Goal: Task Accomplishment & Management: Use online tool/utility

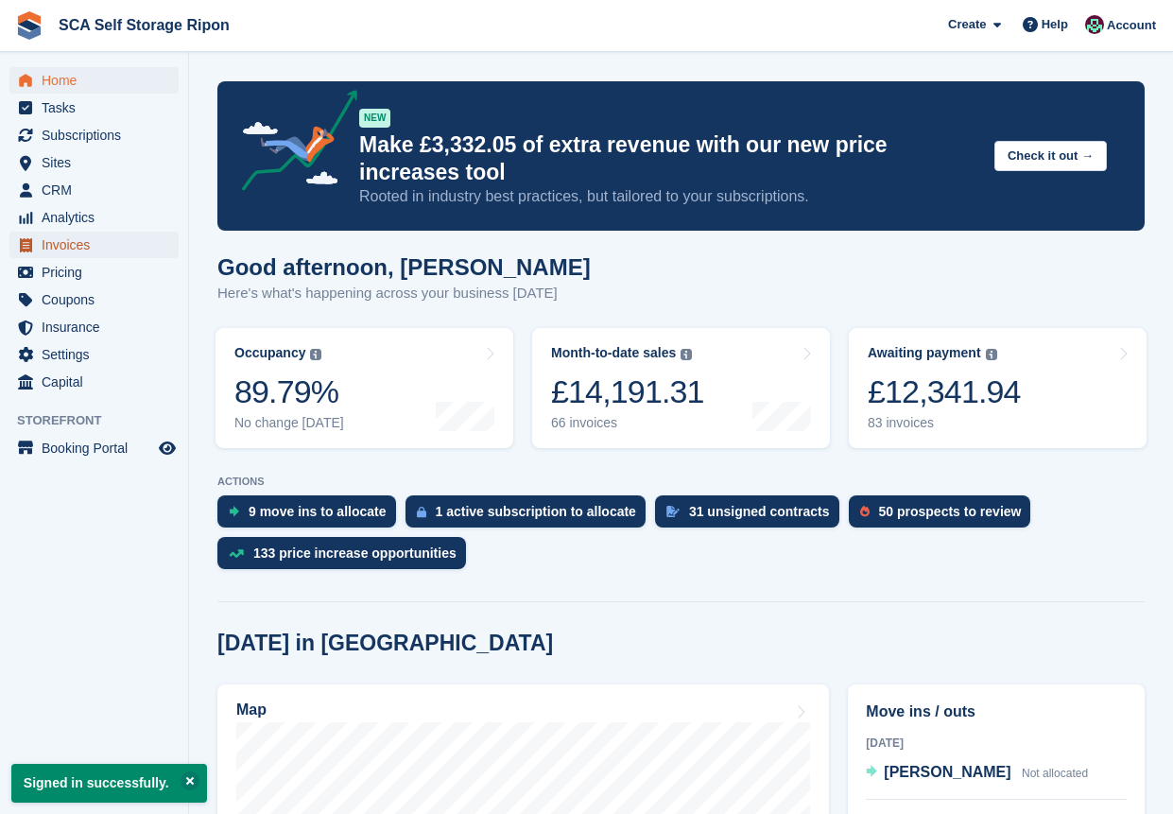
click at [77, 241] on span "Invoices" at bounding box center [98, 244] width 113 height 26
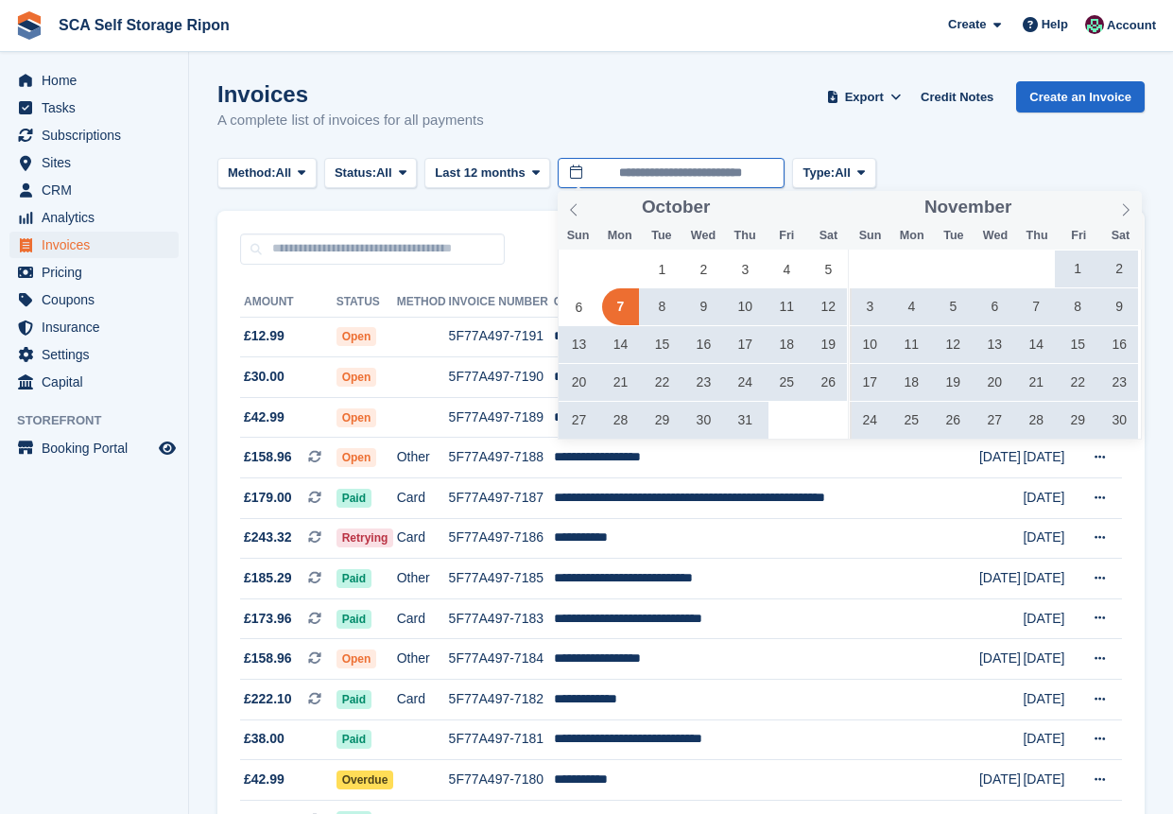
click at [571, 179] on input "**********" at bounding box center [670, 173] width 227 height 31
click at [578, 211] on icon at bounding box center [573, 209] width 13 height 13
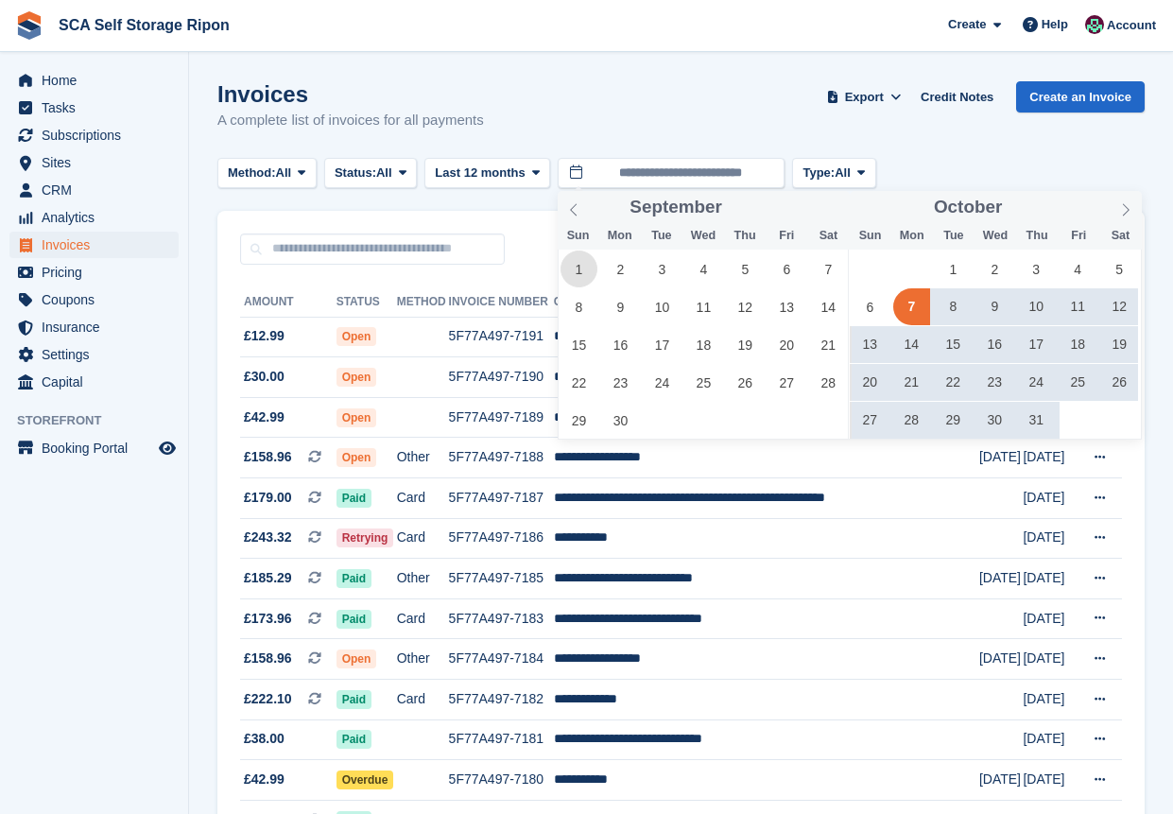
click at [565, 269] on span "1" at bounding box center [578, 268] width 37 height 37
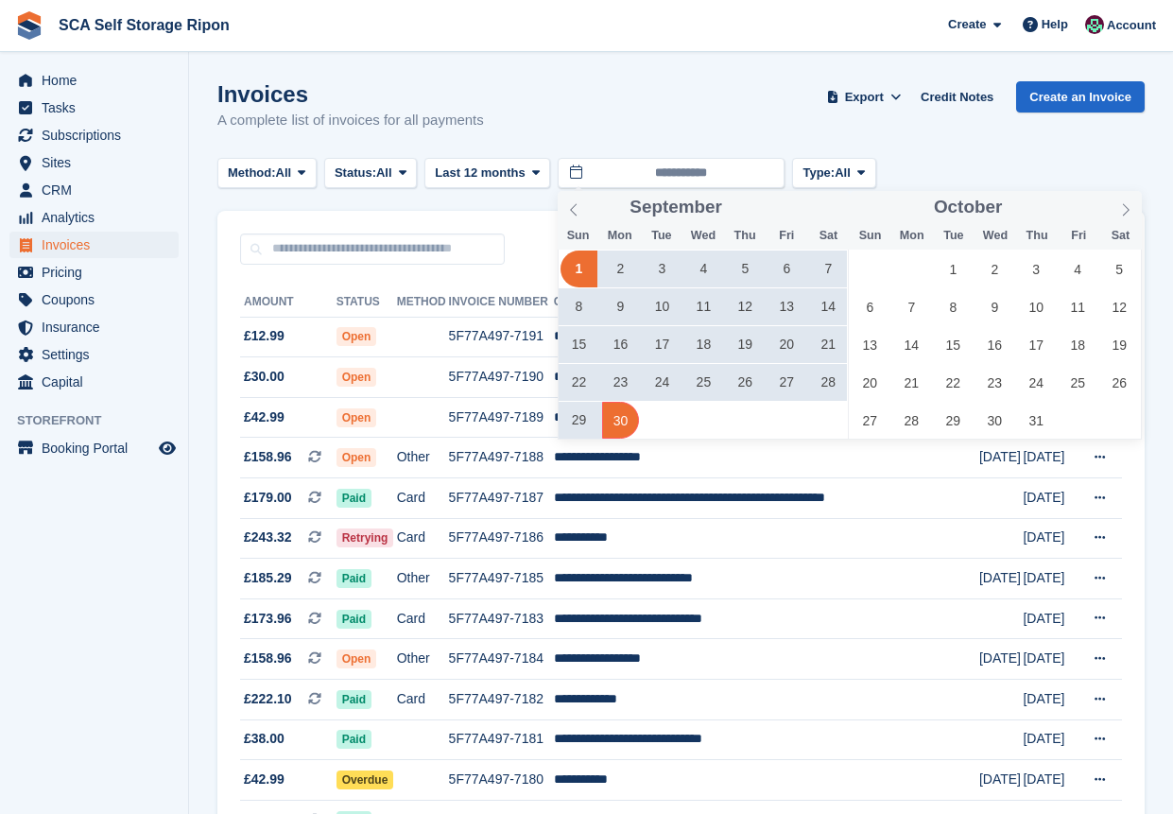
click at [618, 420] on span "30" at bounding box center [620, 420] width 37 height 37
type input "**********"
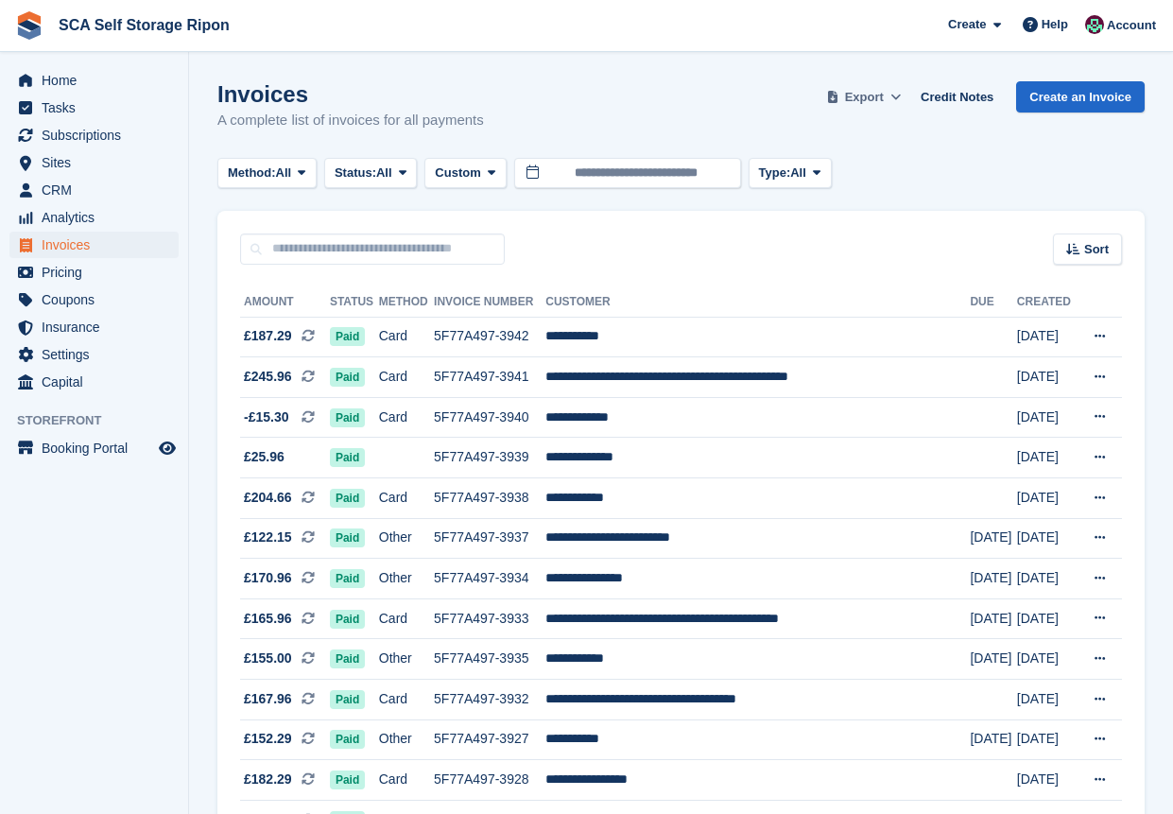
click at [905, 93] on span at bounding box center [895, 97] width 19 height 19
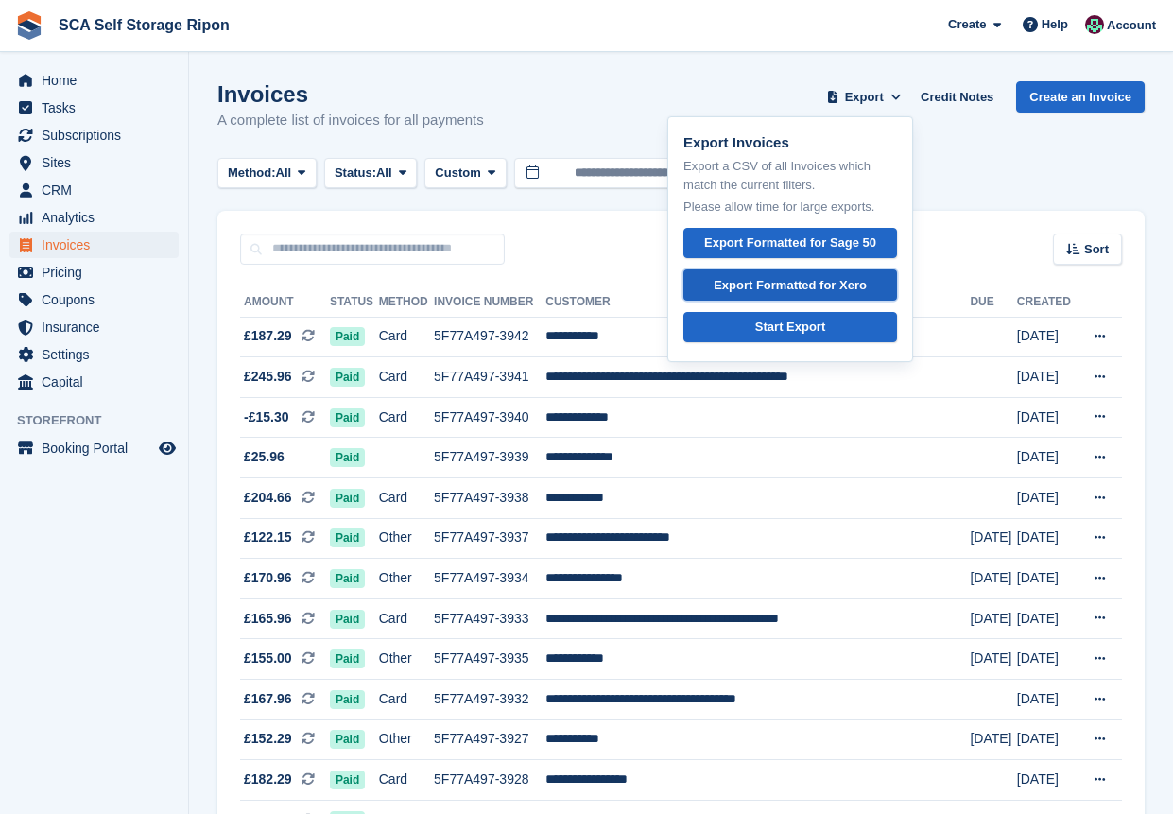
click at [779, 290] on div "Export Formatted for Xero" at bounding box center [789, 285] width 153 height 19
click at [1001, 31] on icon at bounding box center [997, 25] width 8 height 12
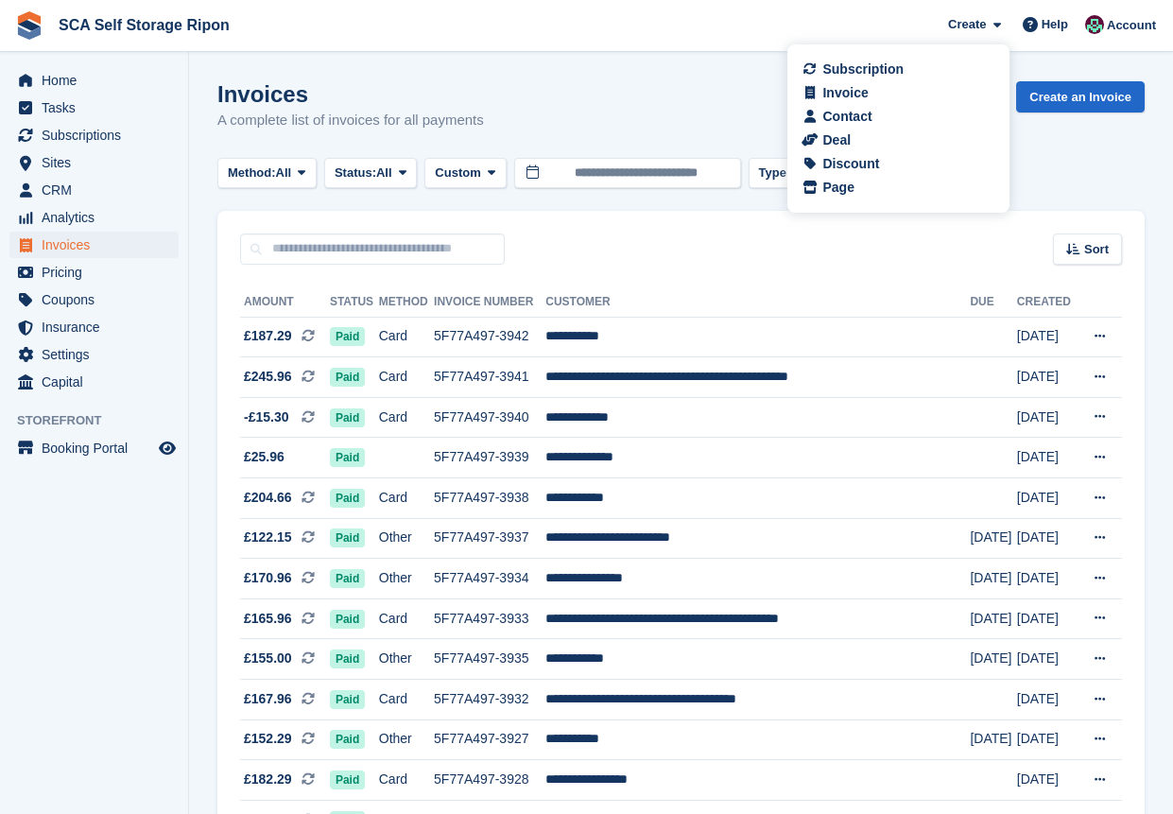
click at [867, 32] on span "SCA Self Storage Ripon Create Subscription Invoice Contact Deal Discount Page H…" at bounding box center [586, 25] width 1173 height 51
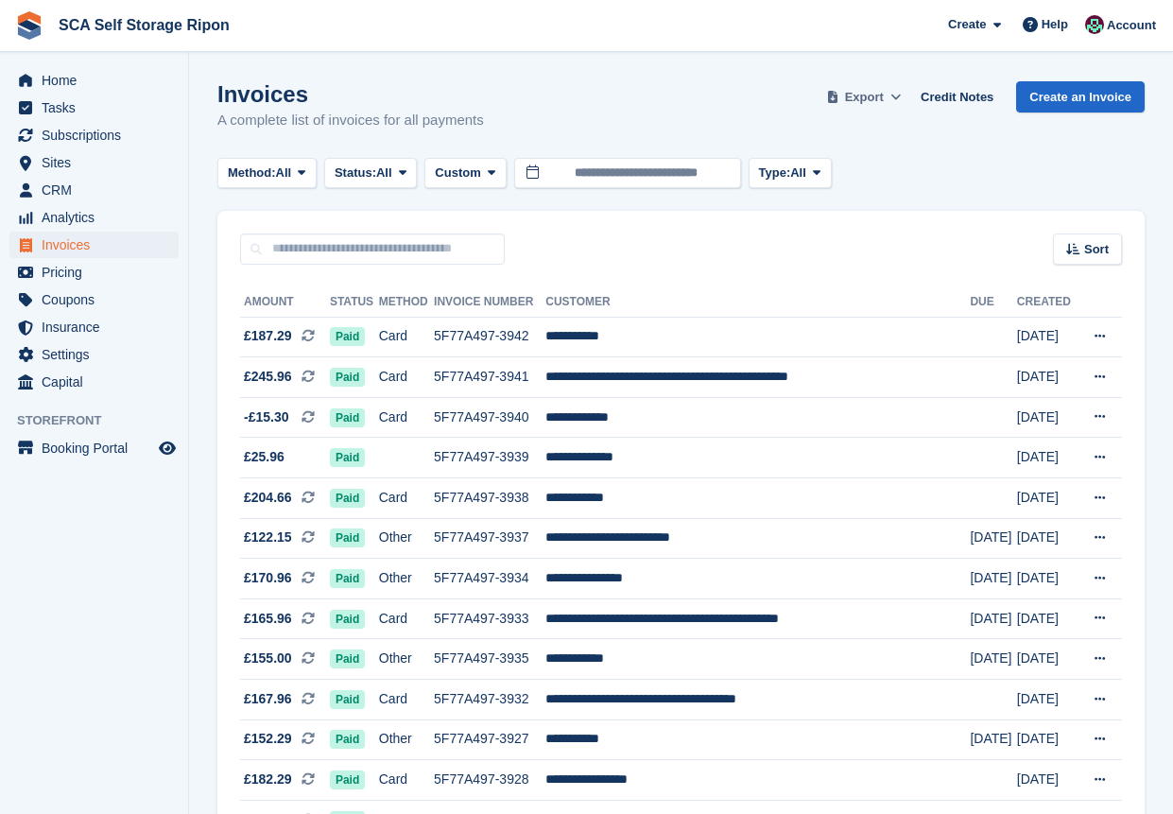
click at [900, 91] on icon at bounding box center [895, 97] width 10 height 12
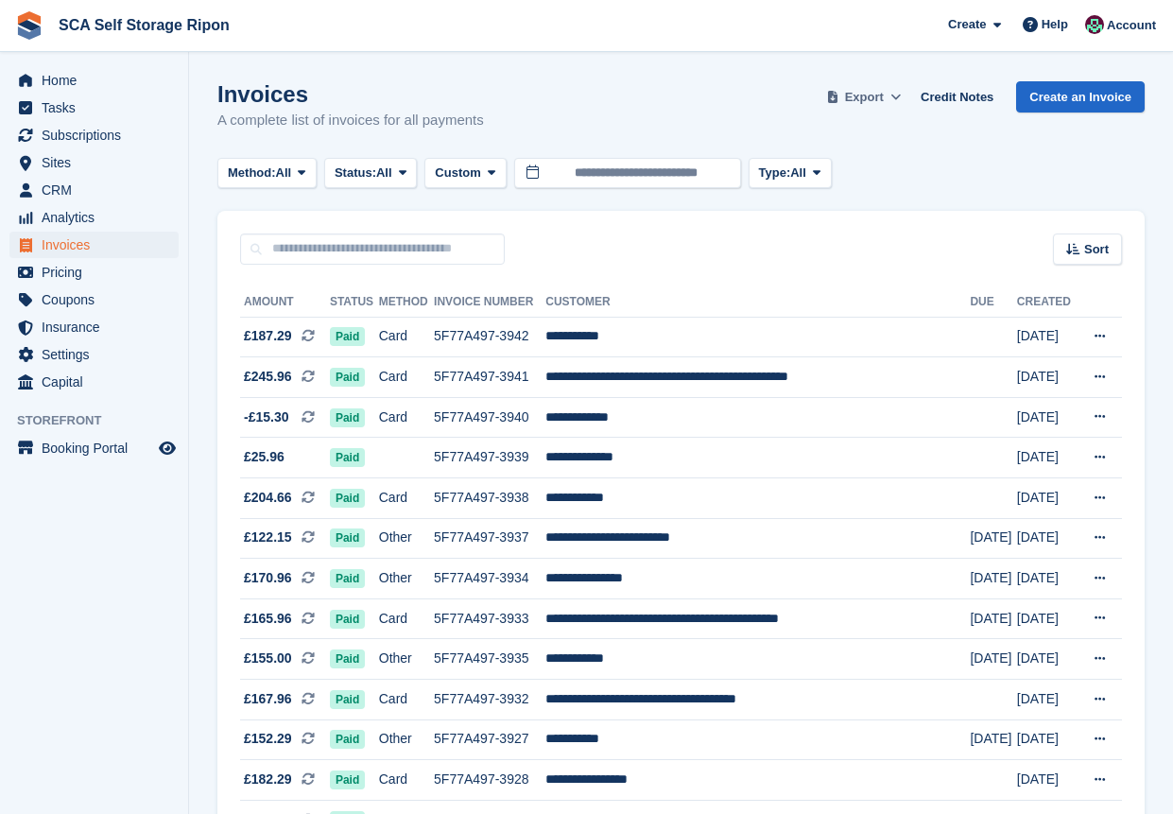
click at [883, 93] on span "Export" at bounding box center [864, 97] width 39 height 19
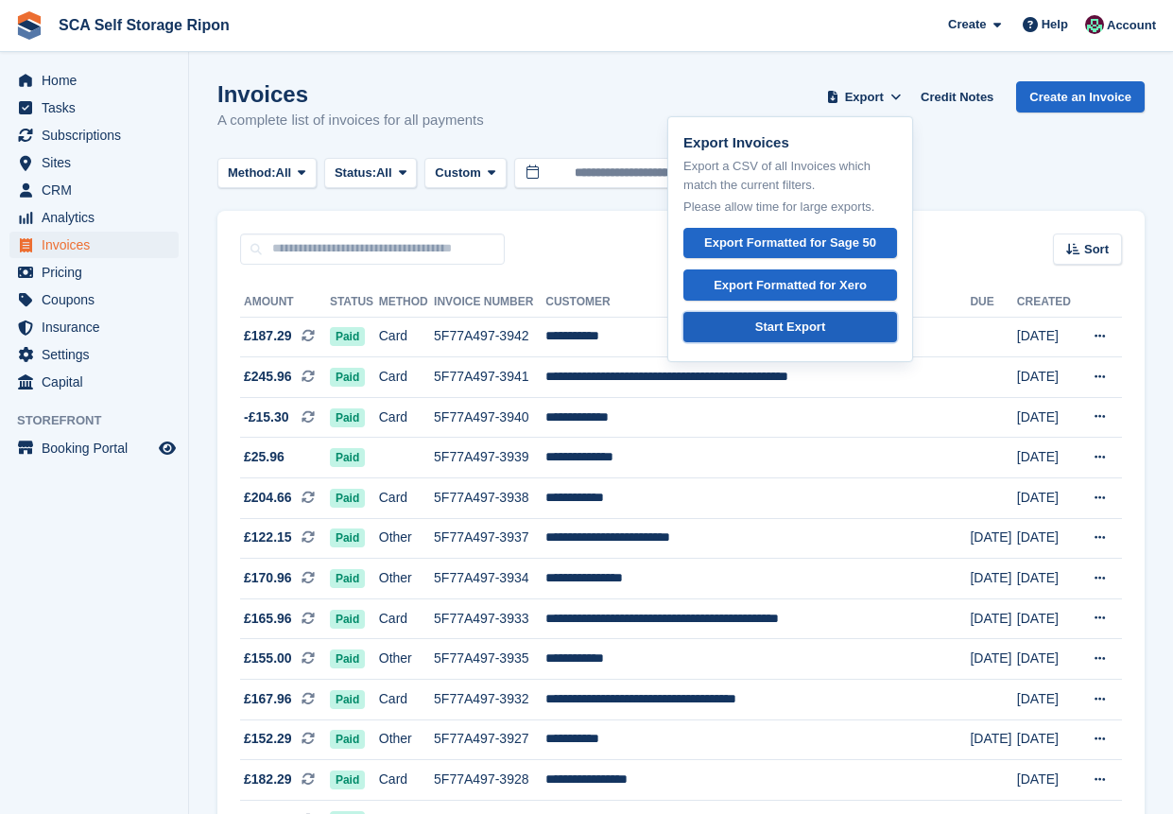
click at [787, 332] on div "Start Export" at bounding box center [790, 326] width 70 height 19
click at [990, 119] on div "Invoices A complete list of invoices for all payments Export Export Invoices Ex…" at bounding box center [680, 117] width 927 height 73
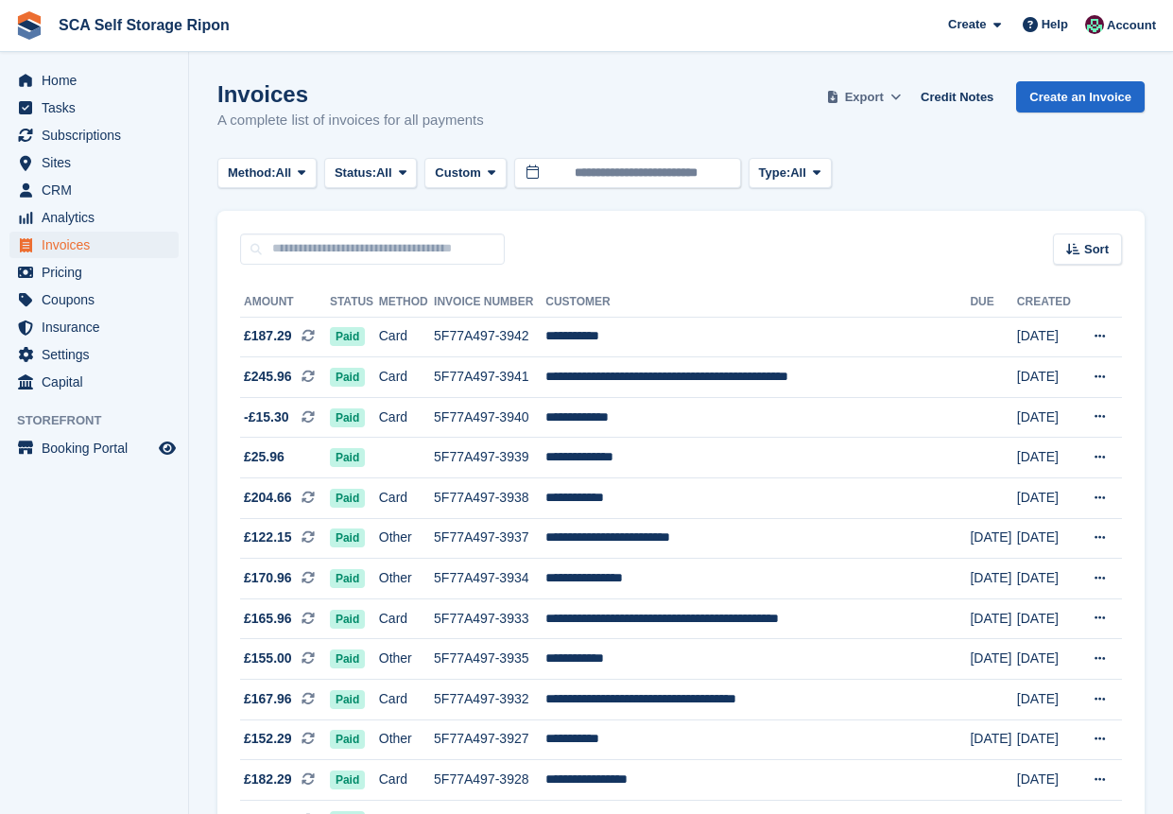
click at [900, 97] on icon at bounding box center [895, 97] width 10 height 12
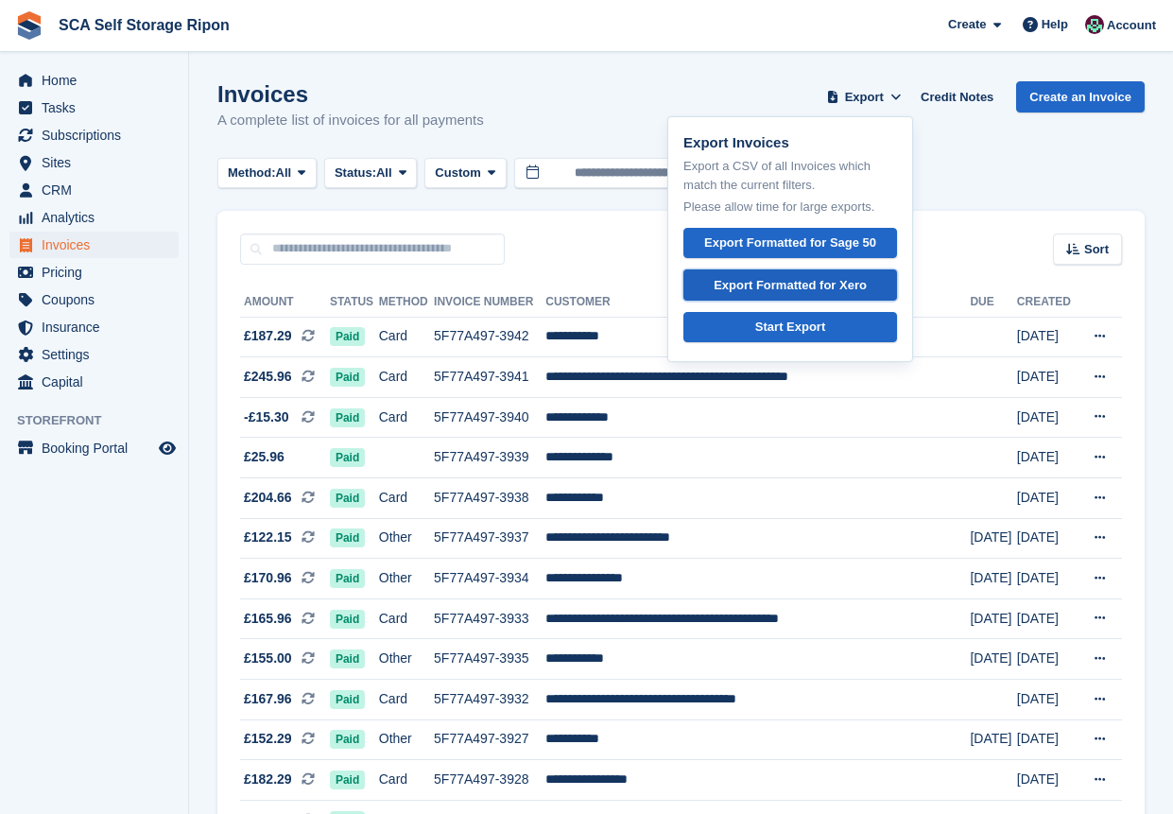
click at [827, 283] on div "Export Formatted for Xero" at bounding box center [789, 285] width 153 height 19
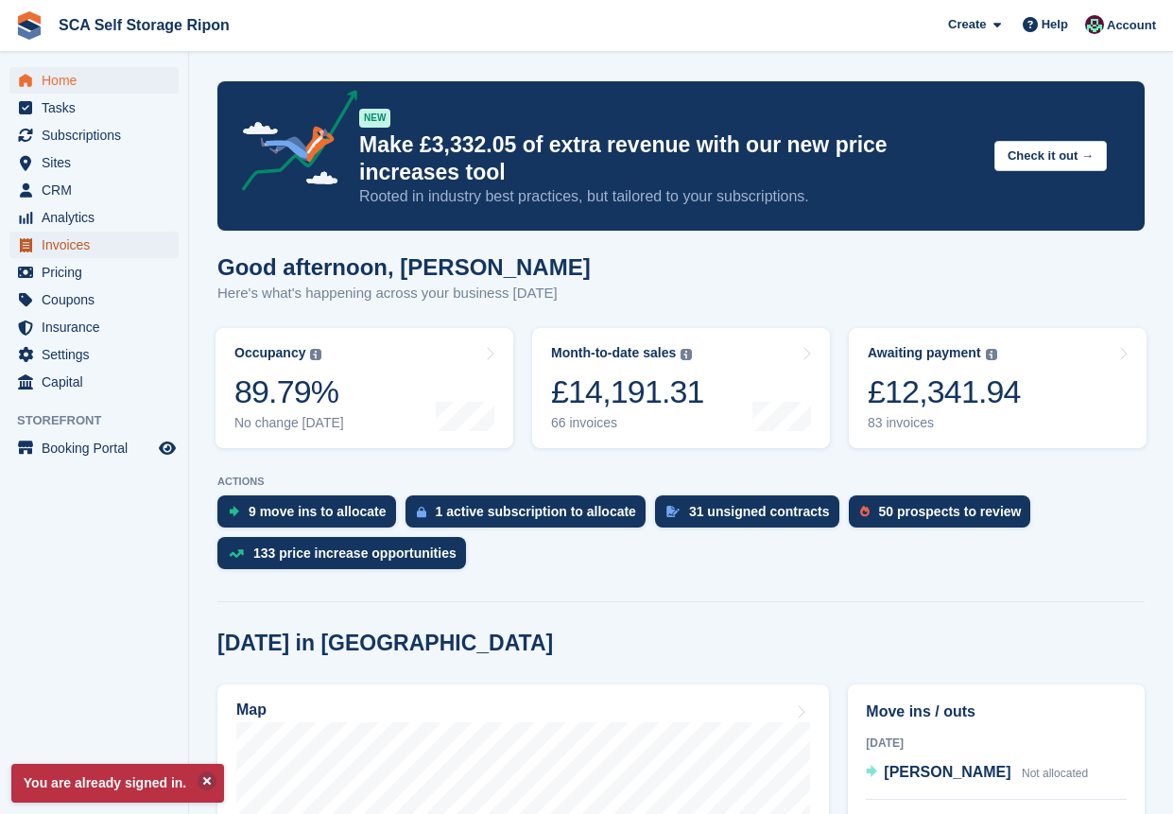
click at [77, 242] on span "Invoices" at bounding box center [98, 244] width 113 height 26
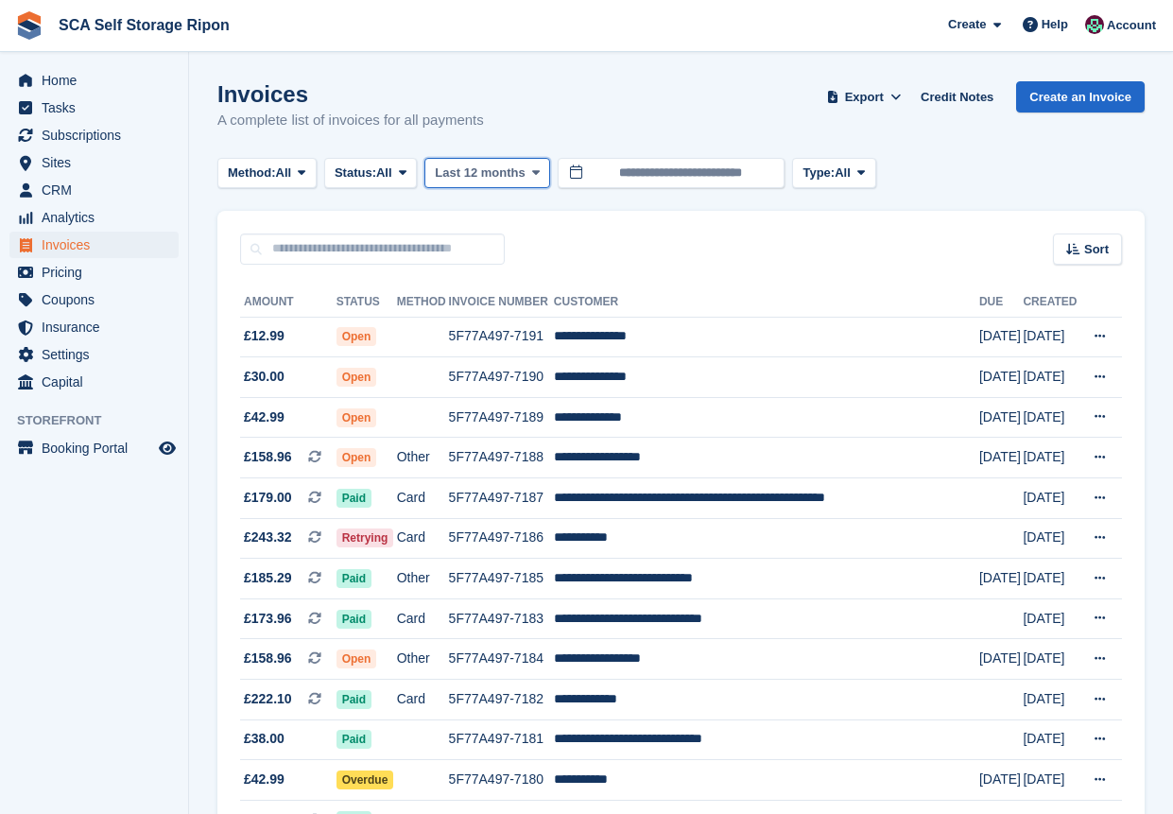
click at [507, 183] on button "Last 12 months" at bounding box center [487, 173] width 126 height 31
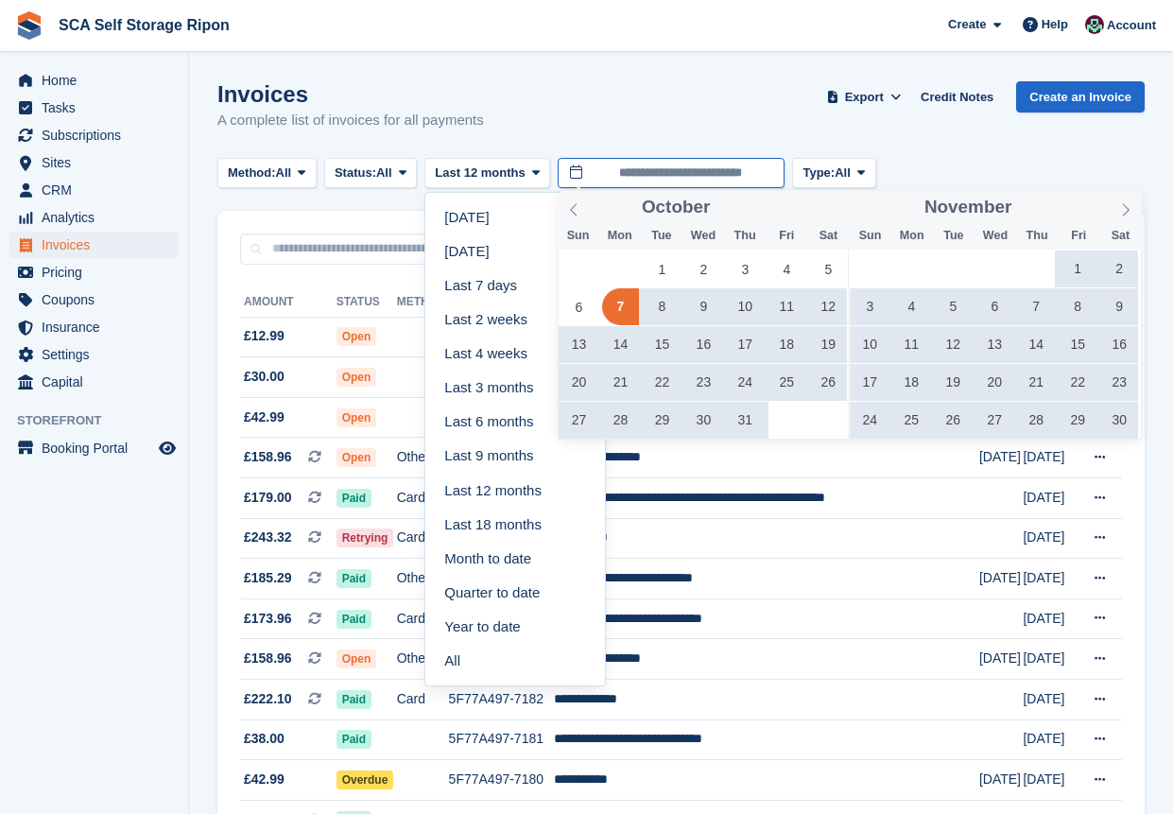
click at [706, 176] on input "**********" at bounding box center [670, 173] width 227 height 31
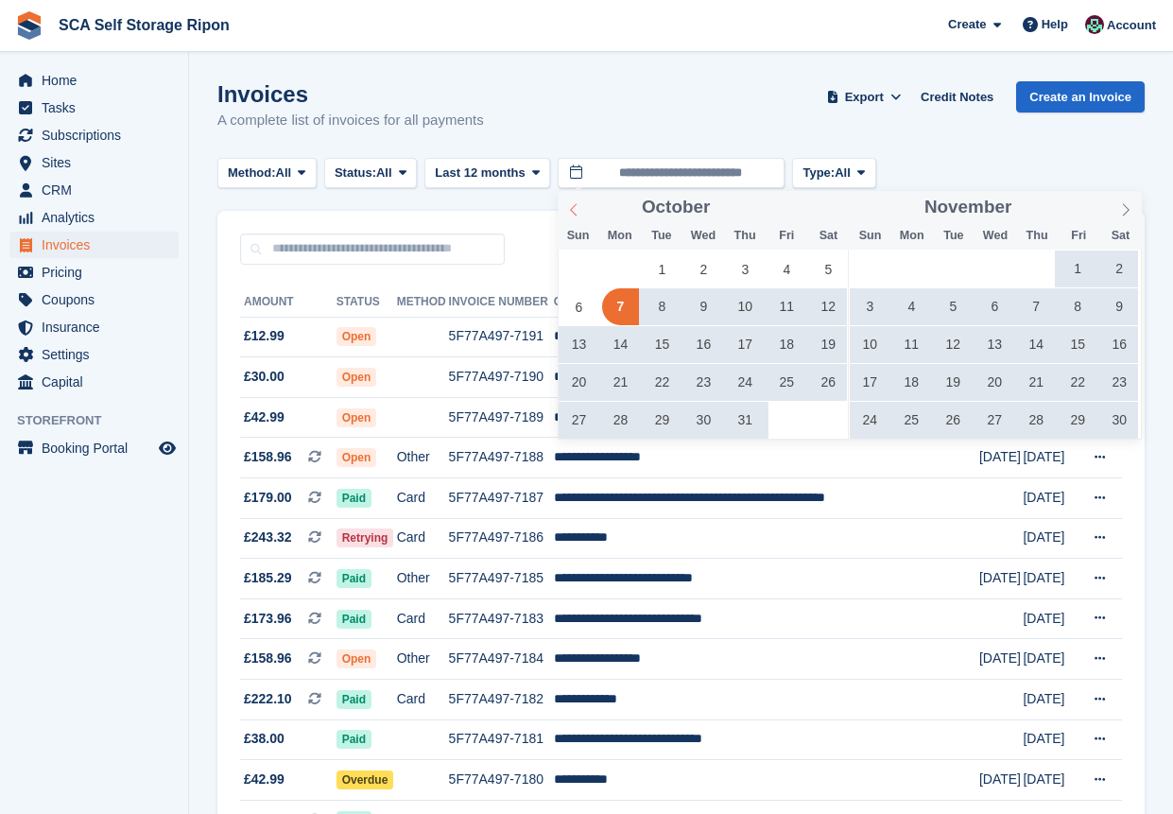
click at [570, 208] on icon at bounding box center [573, 209] width 13 height 13
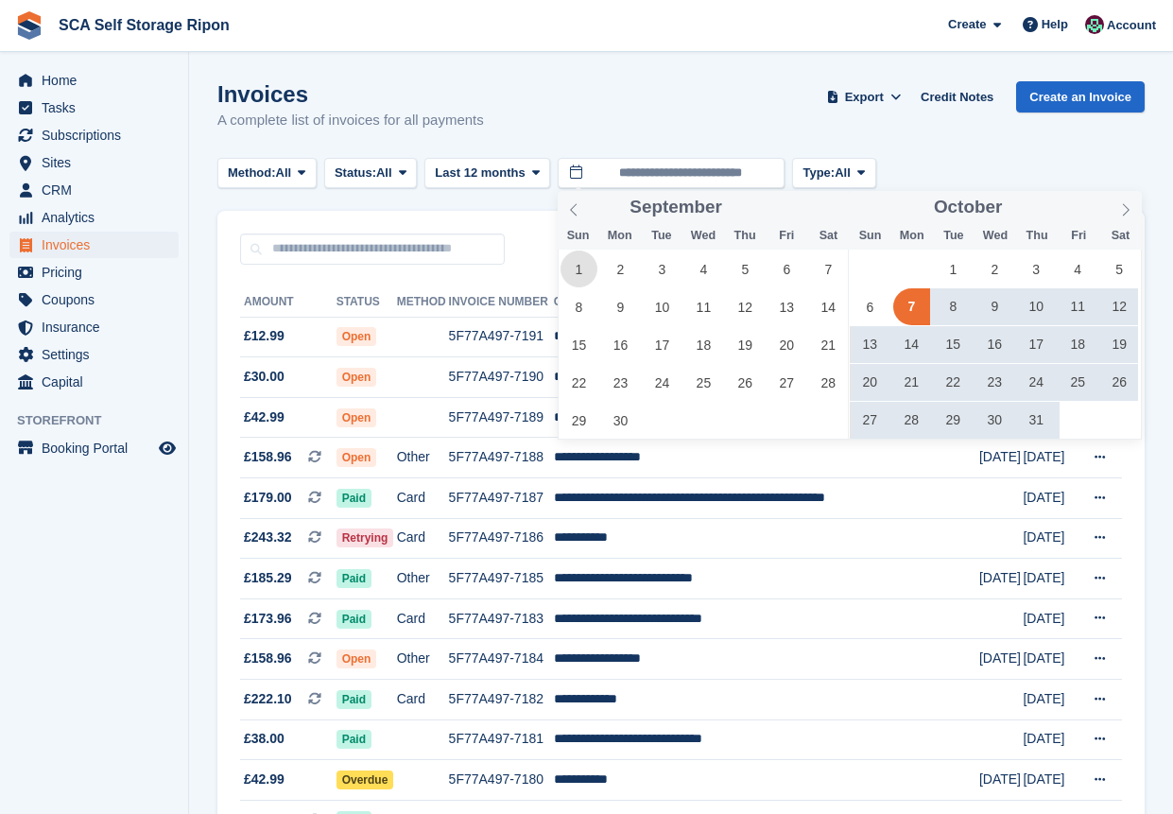
click at [587, 269] on span "1" at bounding box center [578, 268] width 37 height 37
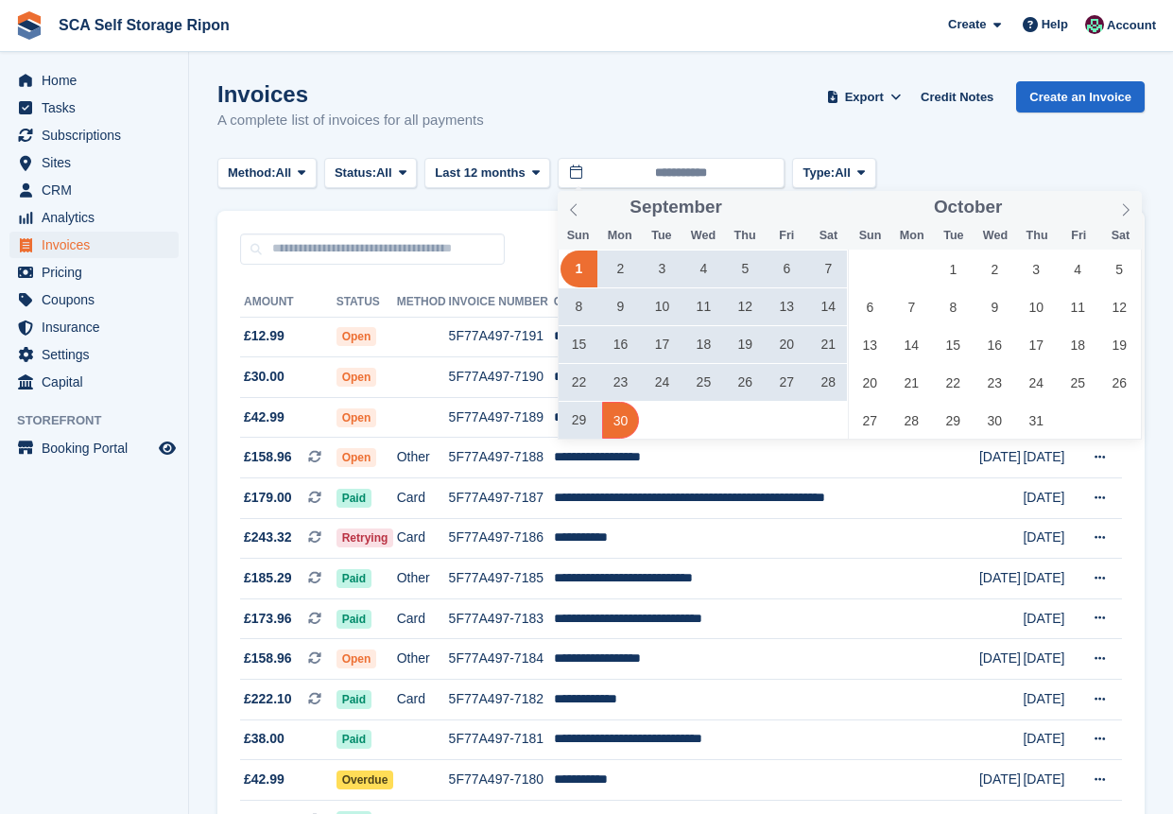
click at [633, 419] on span "30" at bounding box center [620, 420] width 37 height 37
type input "**********"
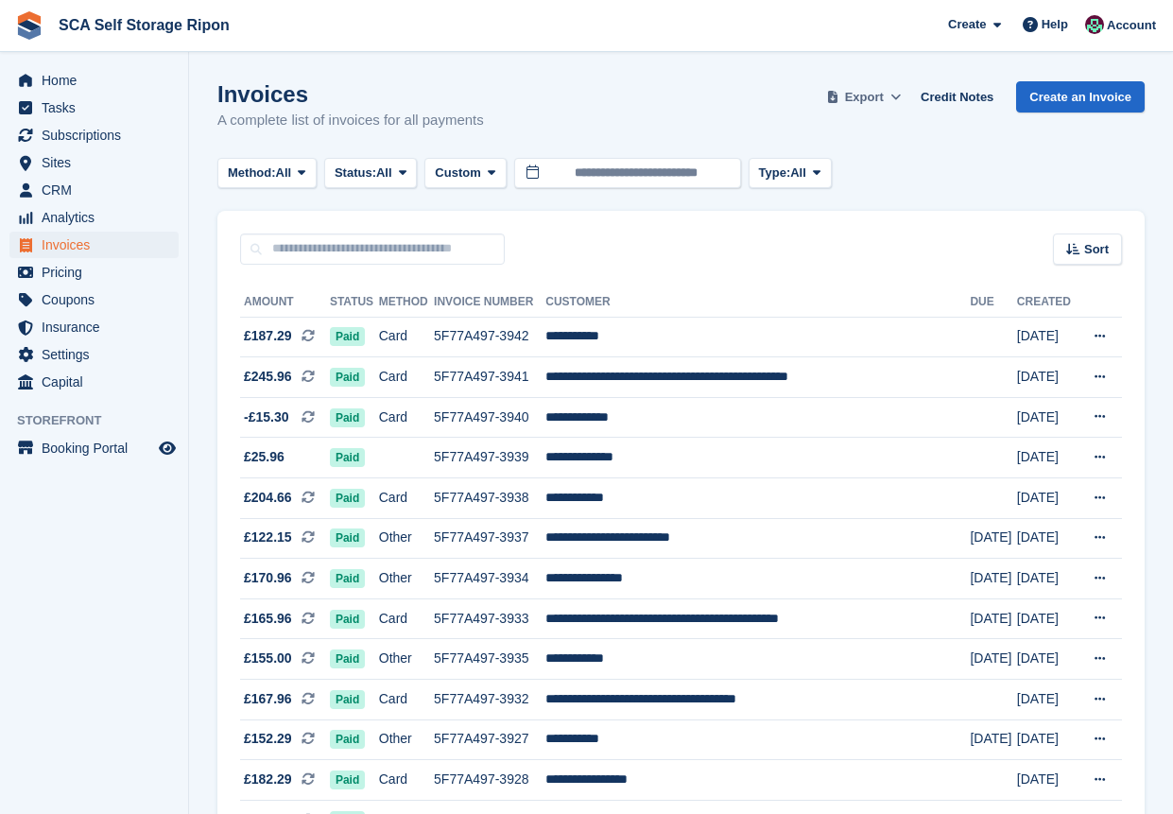
click at [900, 95] on icon at bounding box center [895, 97] width 10 height 12
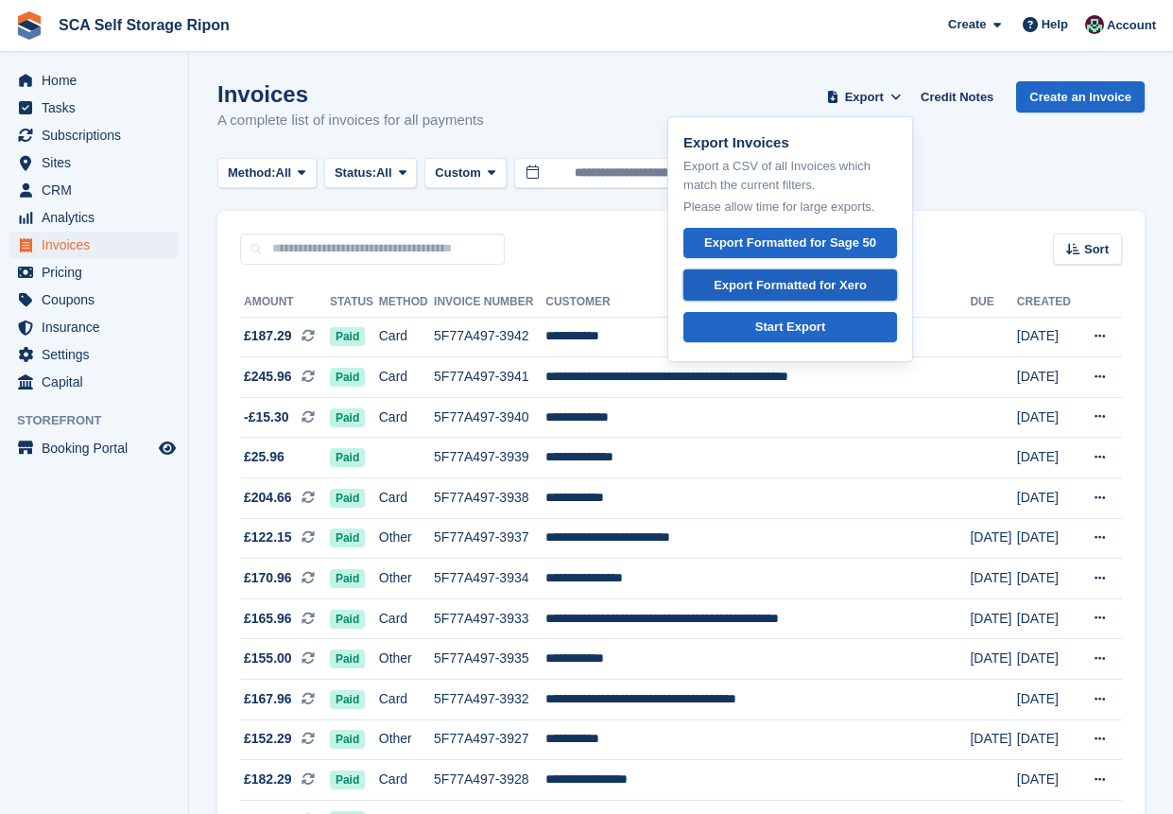
click at [785, 290] on div "Export Formatted for Xero" at bounding box center [789, 285] width 153 height 19
drag, startPoint x: 563, startPoint y: 91, endPoint x: 681, endPoint y: 51, distance: 124.6
click at [563, 91] on div "Invoices A complete list of invoices for all payments Export Export Invoices Ex…" at bounding box center [680, 117] width 927 height 73
